Goal: Entertainment & Leisure: Consume media (video, audio)

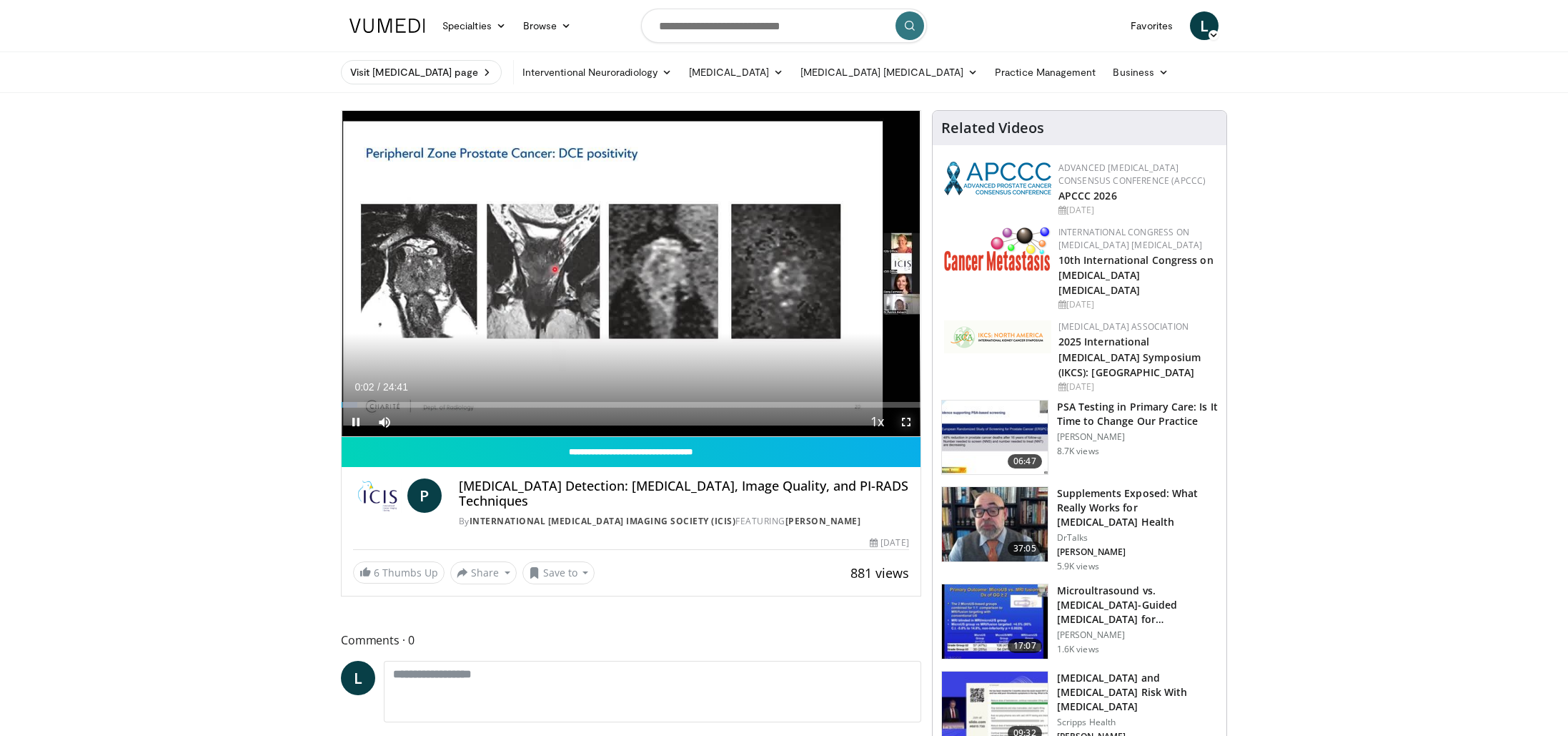
click at [908, 422] on span "Video Player" at bounding box center [905, 422] width 28 height 28
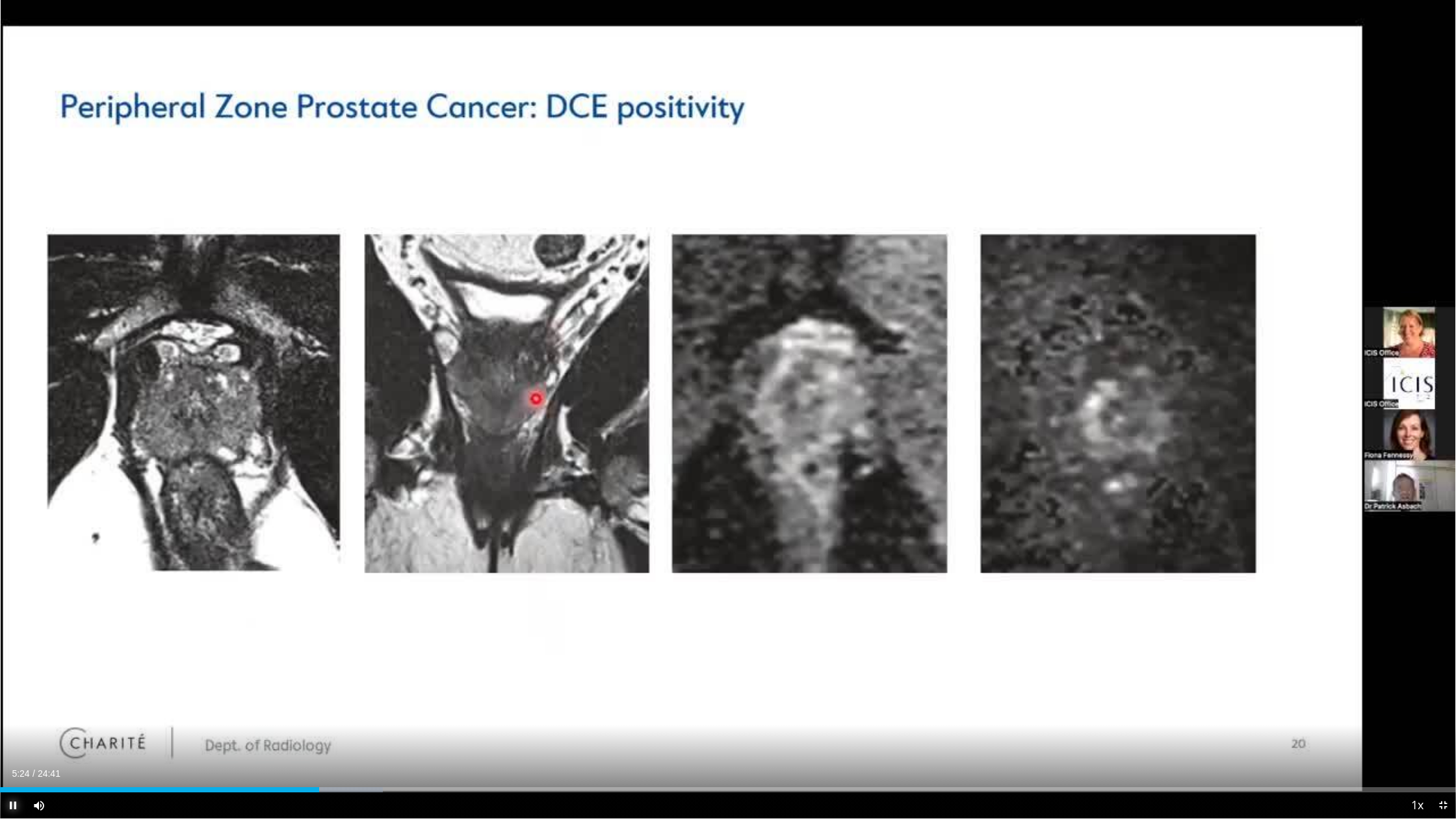
click at [11, 668] on span "Video Player" at bounding box center [13, 805] width 26 height 26
click at [9, 668] on span "Video Player" at bounding box center [13, 805] width 26 height 26
click at [1426, 668] on span "Video Player" at bounding box center [1442, 805] width 26 height 26
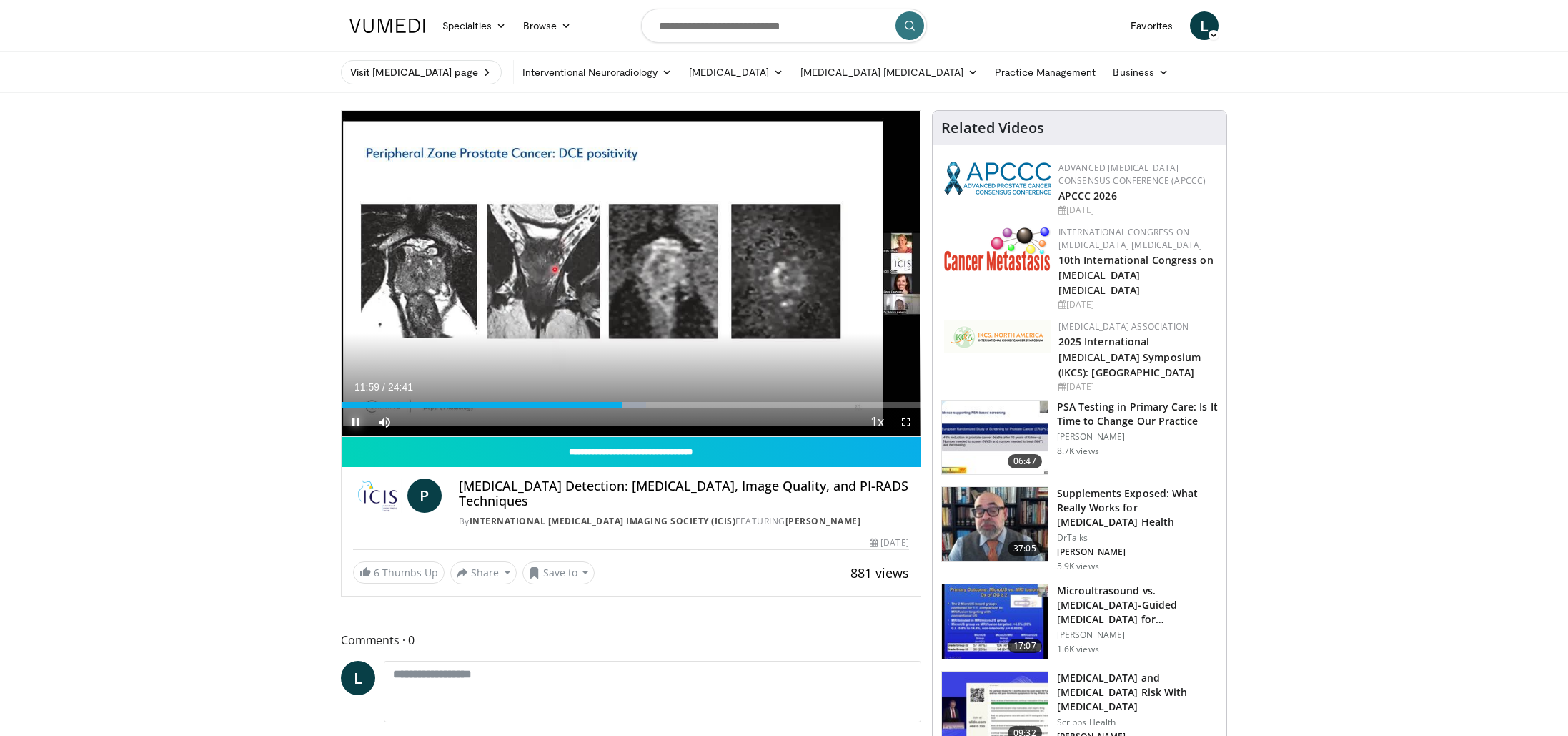
click at [356, 417] on span "Video Player" at bounding box center [356, 422] width 28 height 28
